Goal: Task Accomplishment & Management: Use online tool/utility

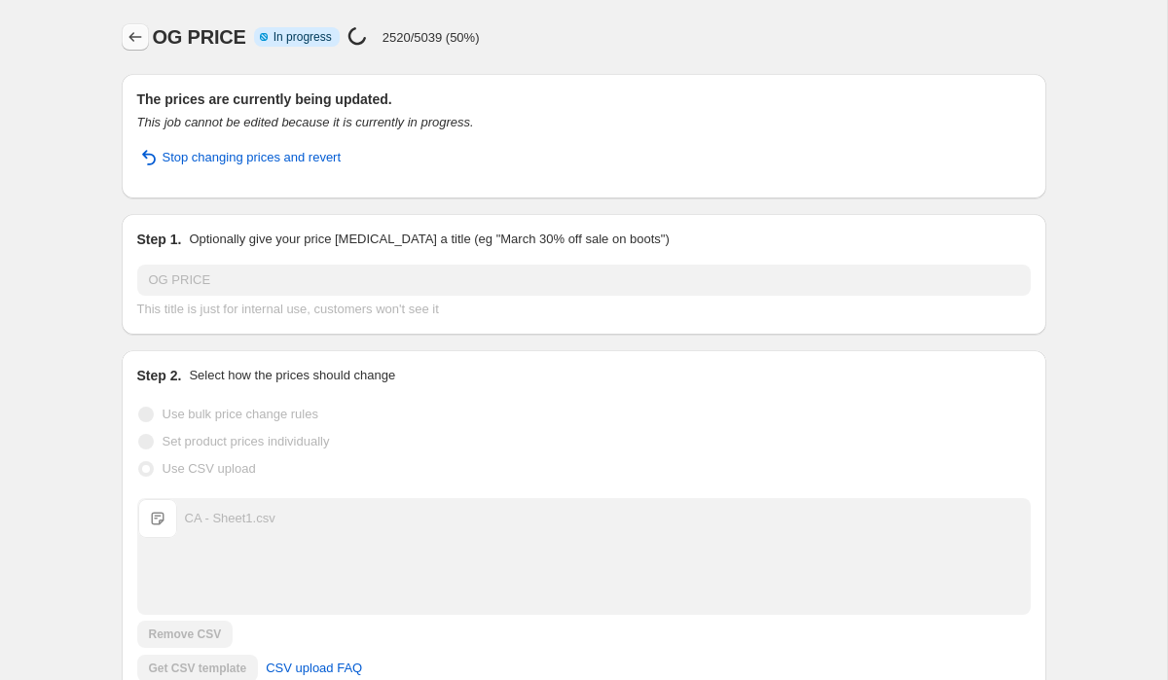
click at [133, 31] on icon "Price change jobs" at bounding box center [135, 36] width 19 height 19
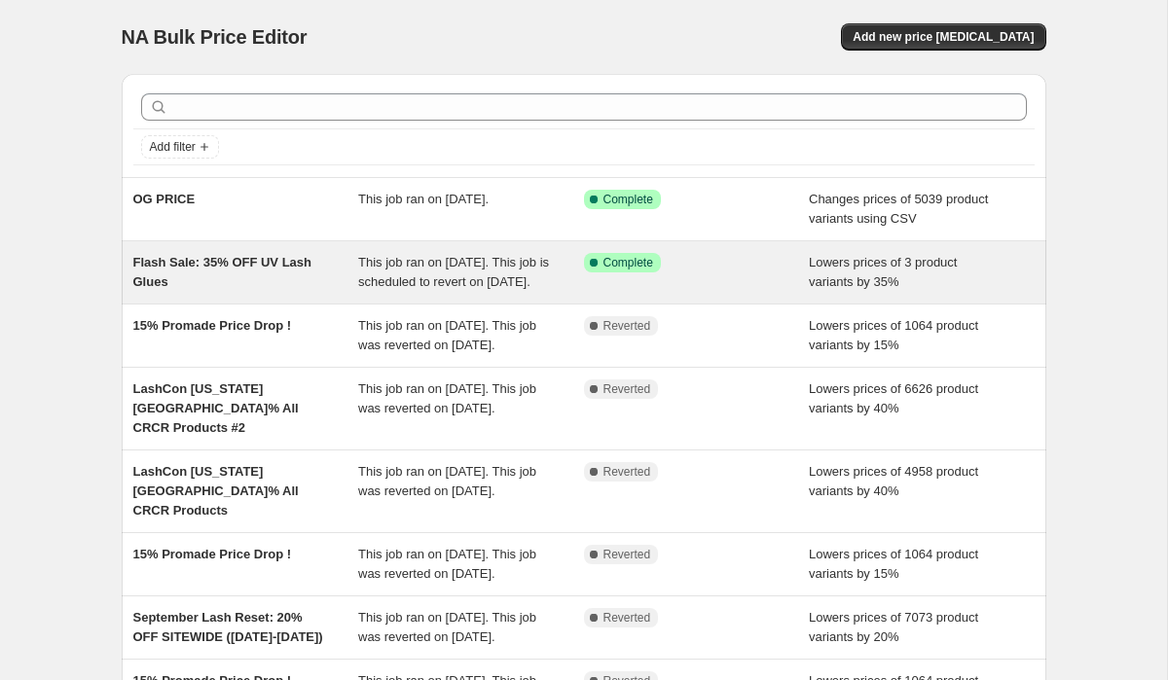
click at [223, 274] on div "Flash Sale: 35% OFF UV Lash Glues" at bounding box center [246, 272] width 226 height 39
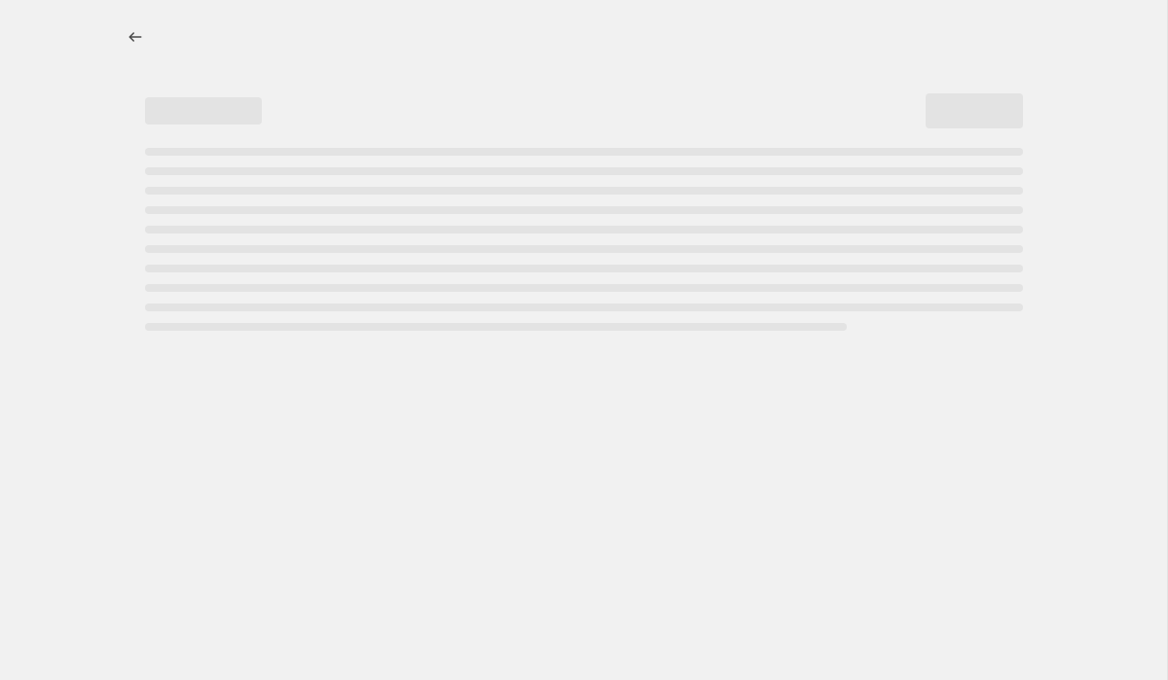
select select "percentage"
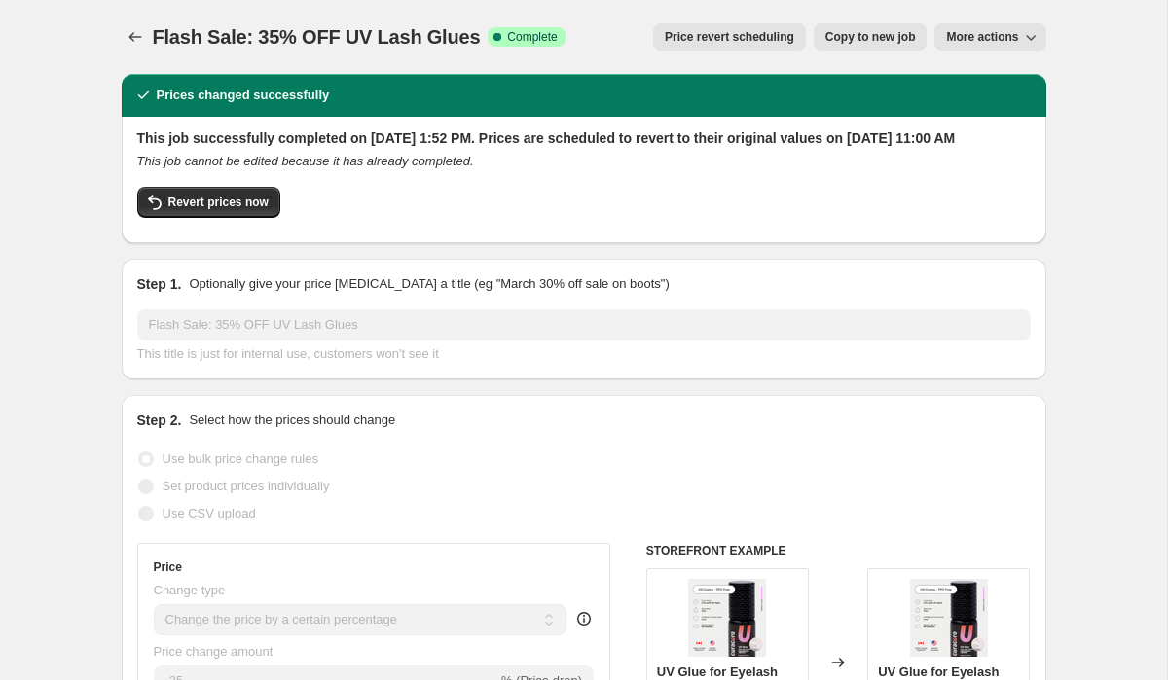
click at [841, 38] on span "Copy to new job" at bounding box center [870, 37] width 90 height 16
select select "percentage"
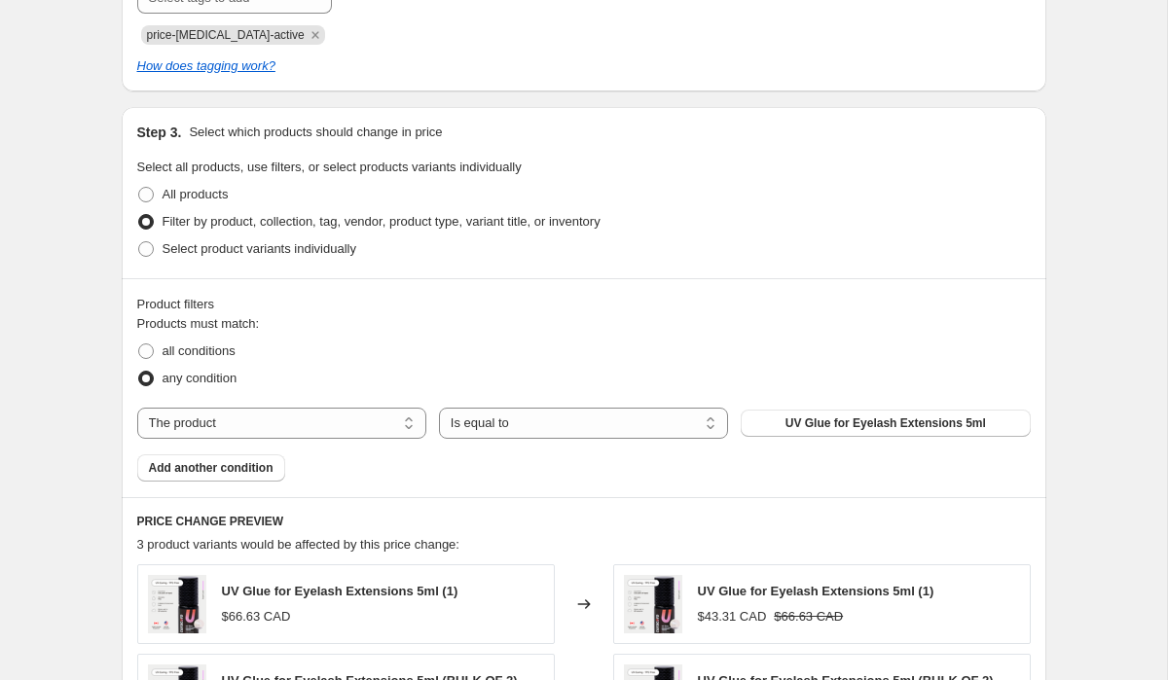
scroll to position [1414, 0]
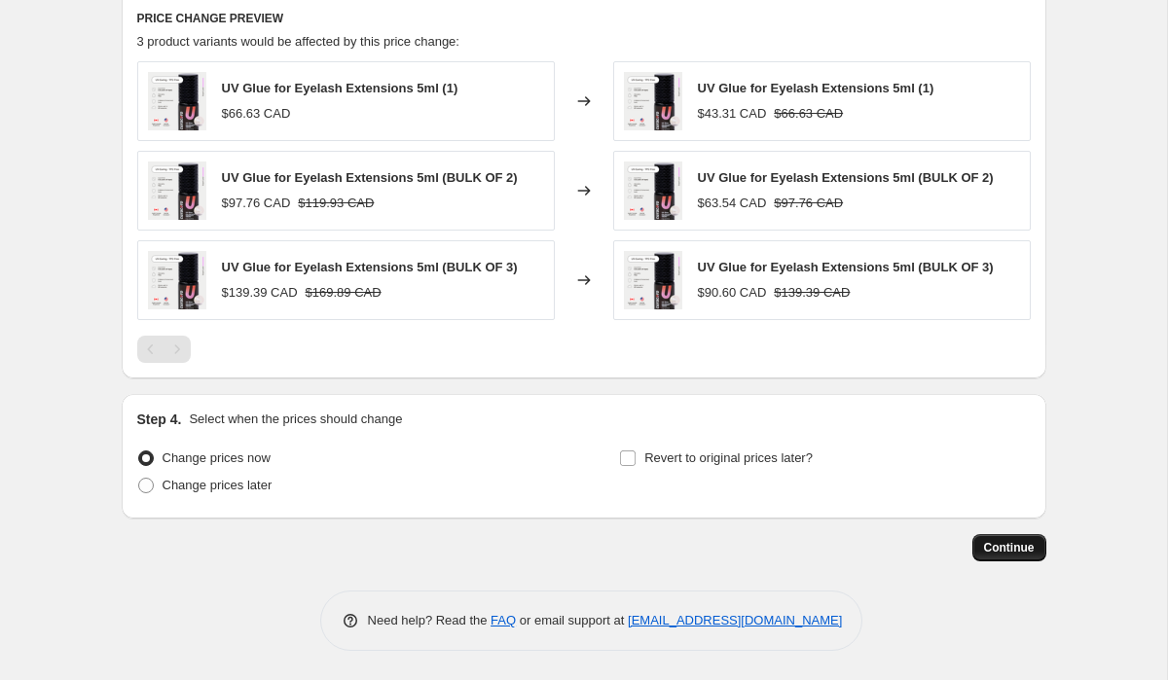
click at [1010, 544] on span "Continue" at bounding box center [1009, 548] width 51 height 16
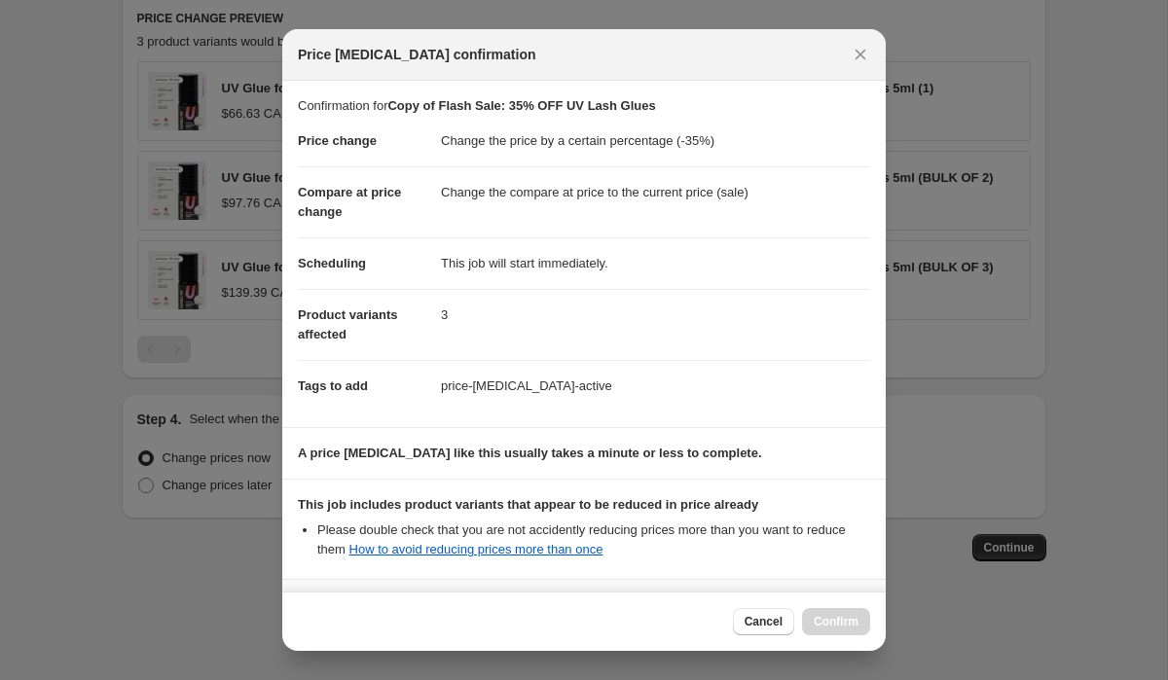
scroll to position [191, 0]
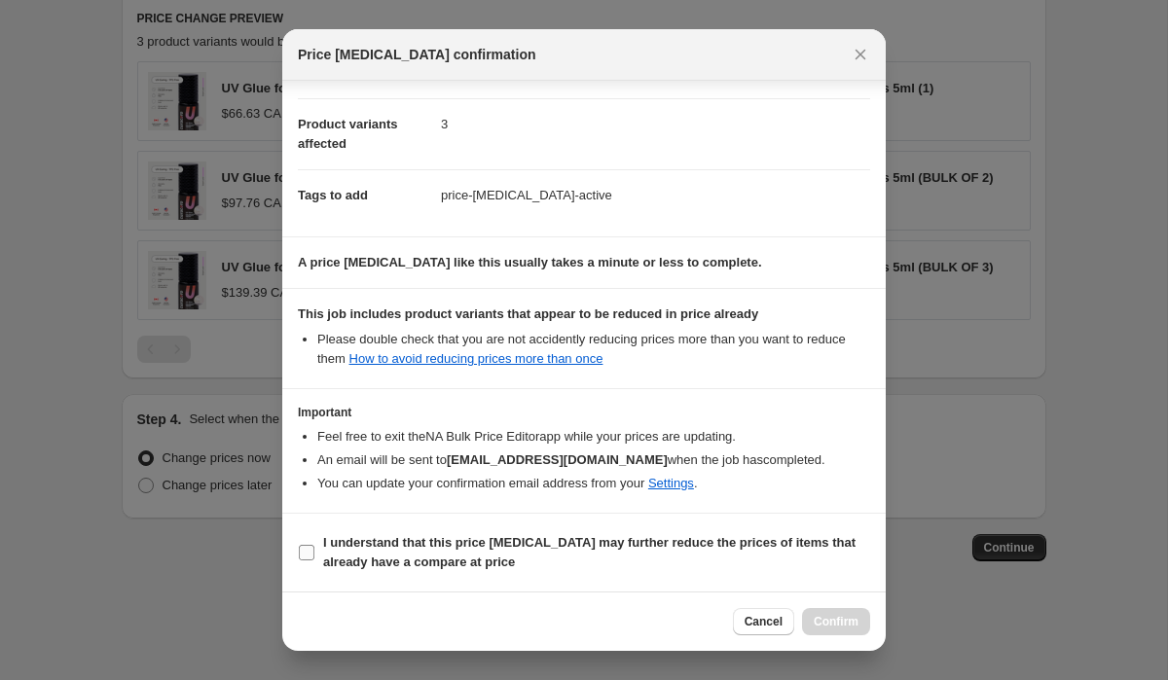
click at [631, 543] on b "I understand that this price [MEDICAL_DATA] may further reduce the prices of it…" at bounding box center [589, 552] width 532 height 34
click at [314, 545] on input "I understand that this price [MEDICAL_DATA] may further reduce the prices of it…" at bounding box center [307, 553] width 16 height 16
checkbox input "true"
click at [845, 627] on span "Confirm" at bounding box center [836, 622] width 45 height 16
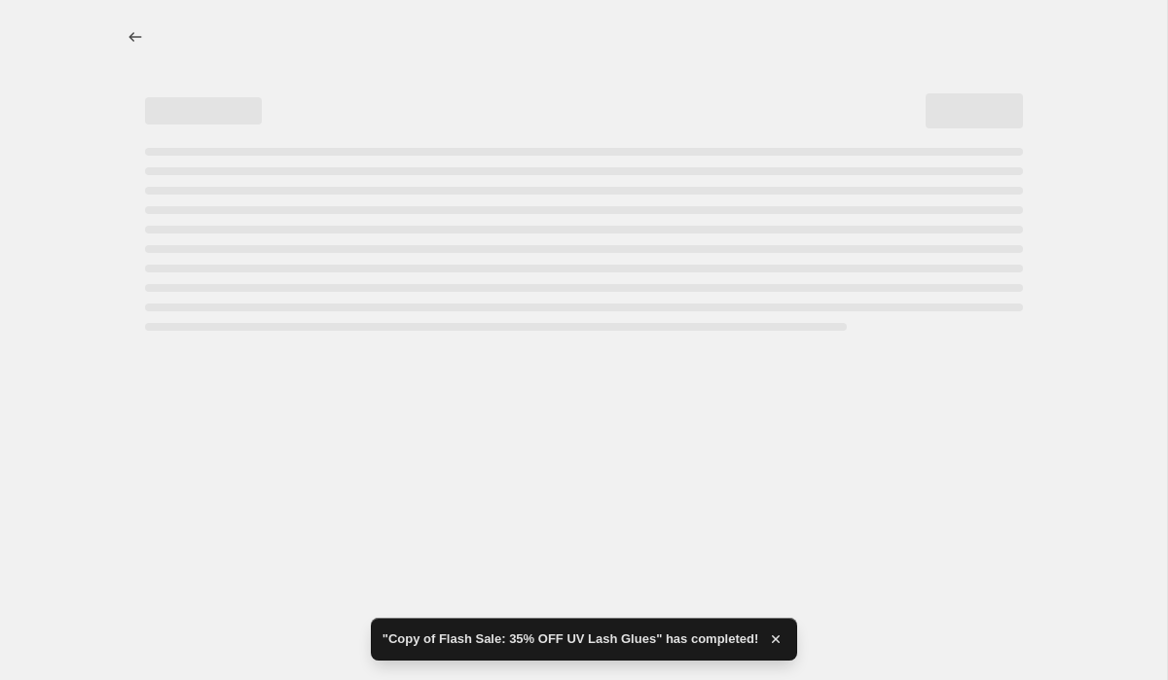
select select "percentage"
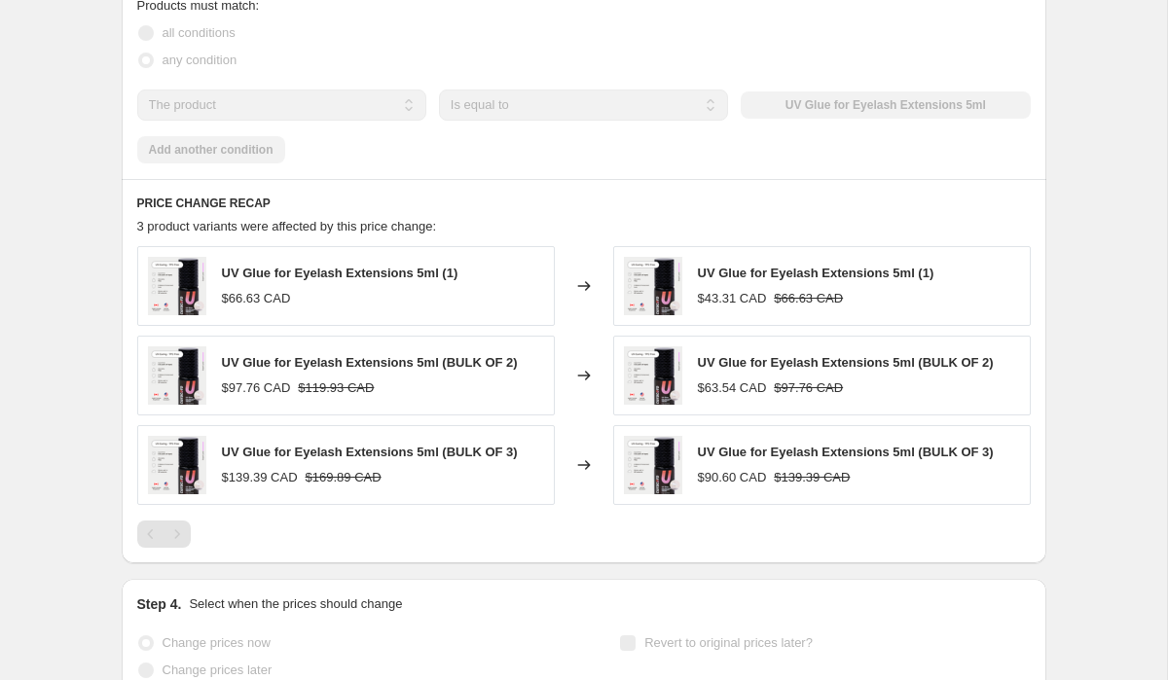
scroll to position [0, 0]
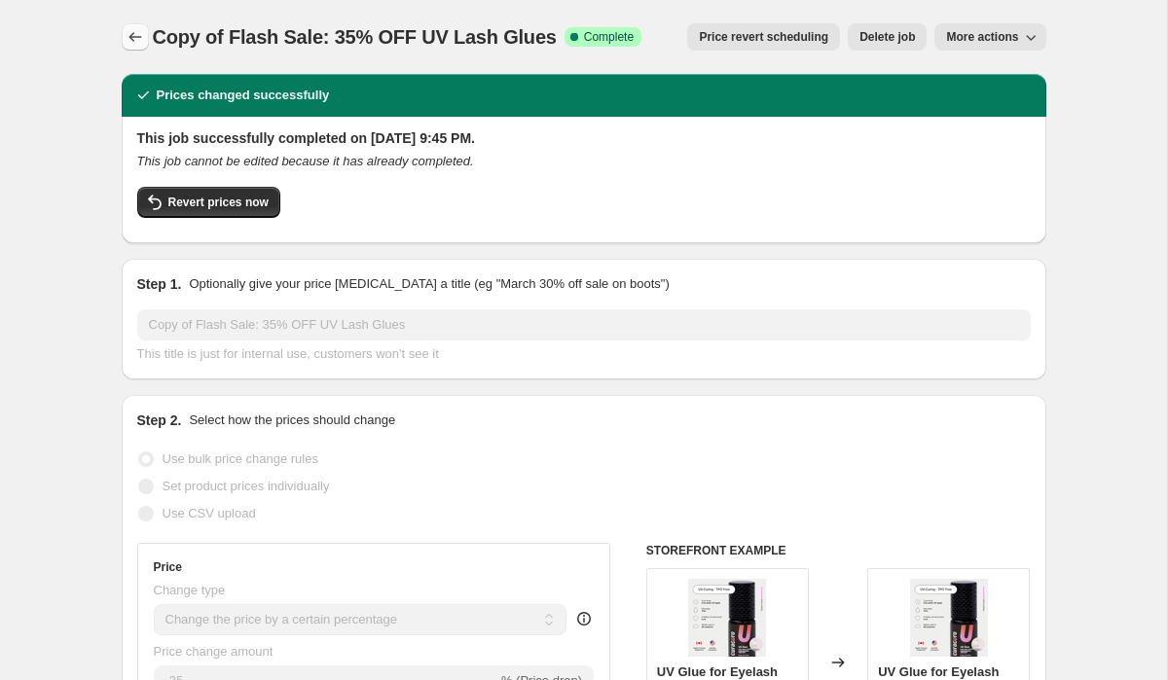
click at [134, 31] on icon "Price change jobs" at bounding box center [135, 36] width 19 height 19
